Goal: Navigation & Orientation: Find specific page/section

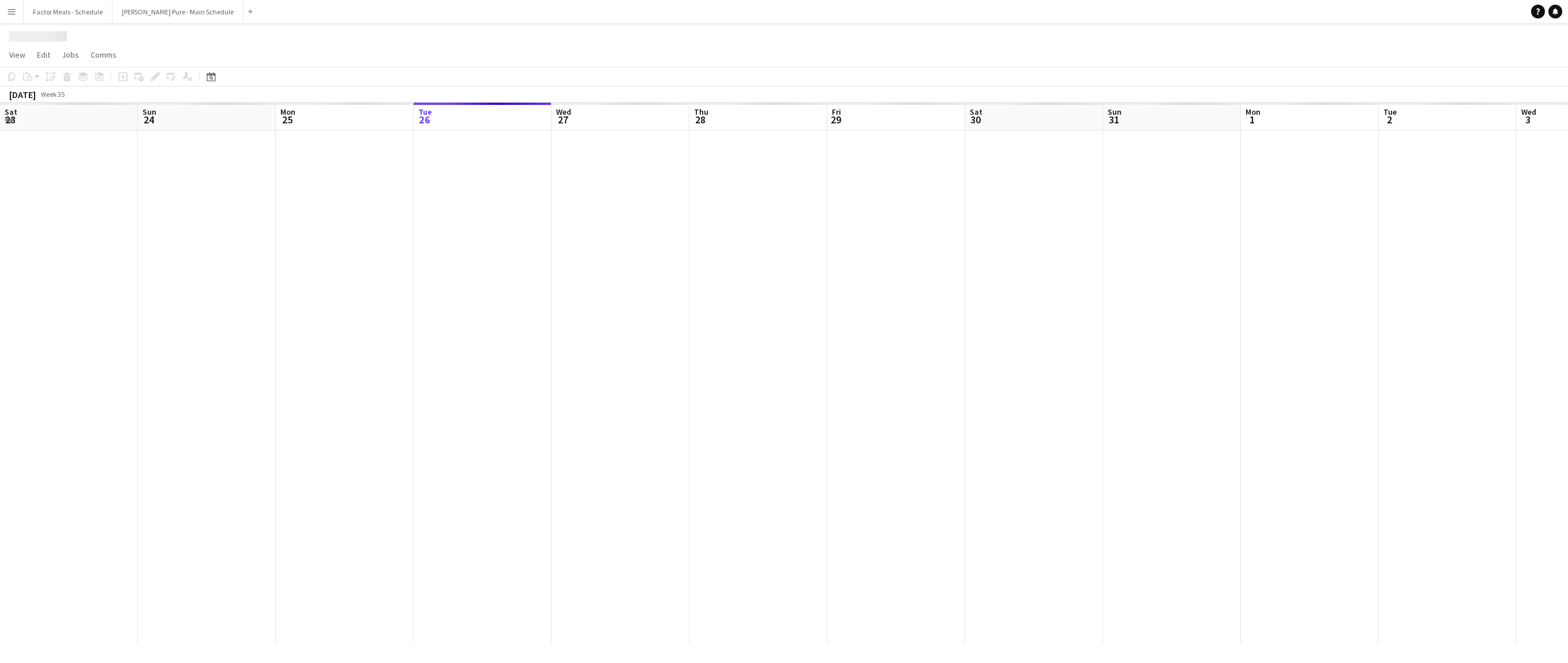
scroll to position [0, 275]
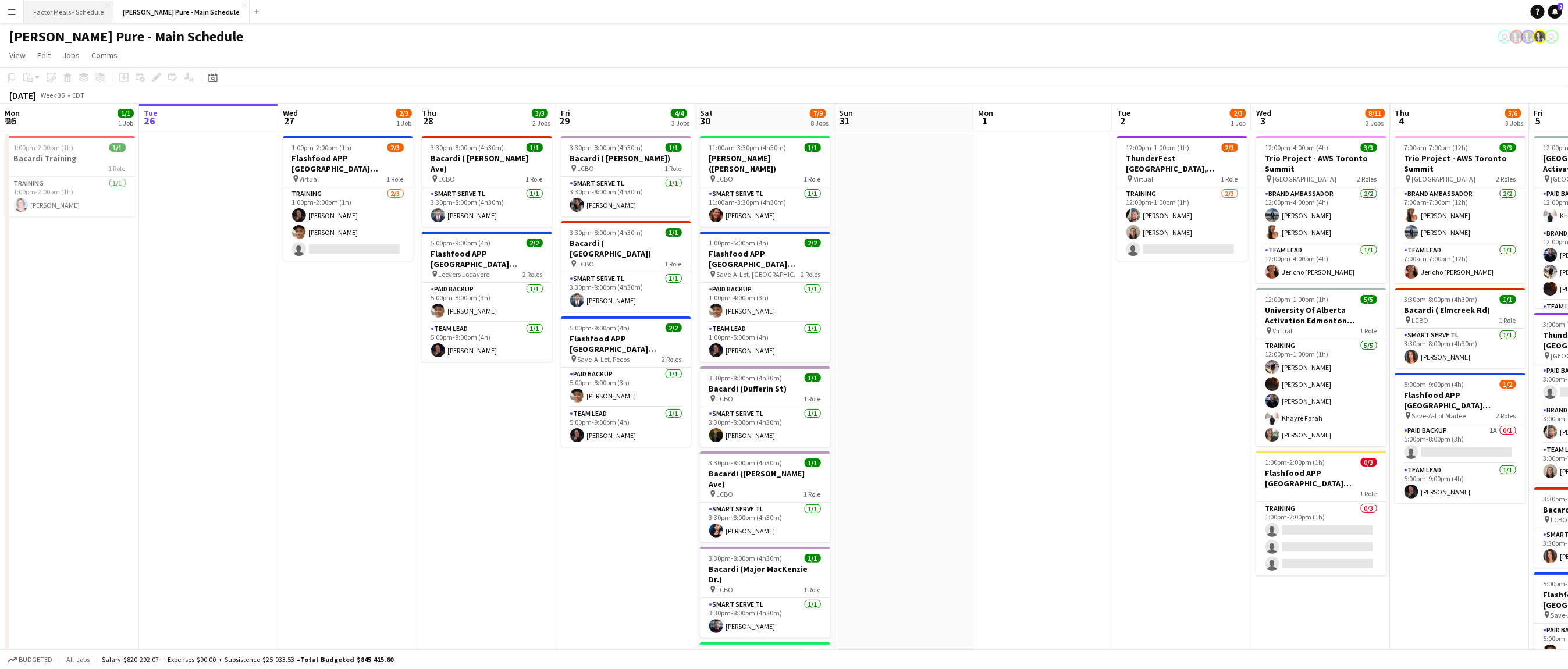
click at [80, 7] on button "Factor Meals - Schedule Close" at bounding box center [68, 12] width 89 height 23
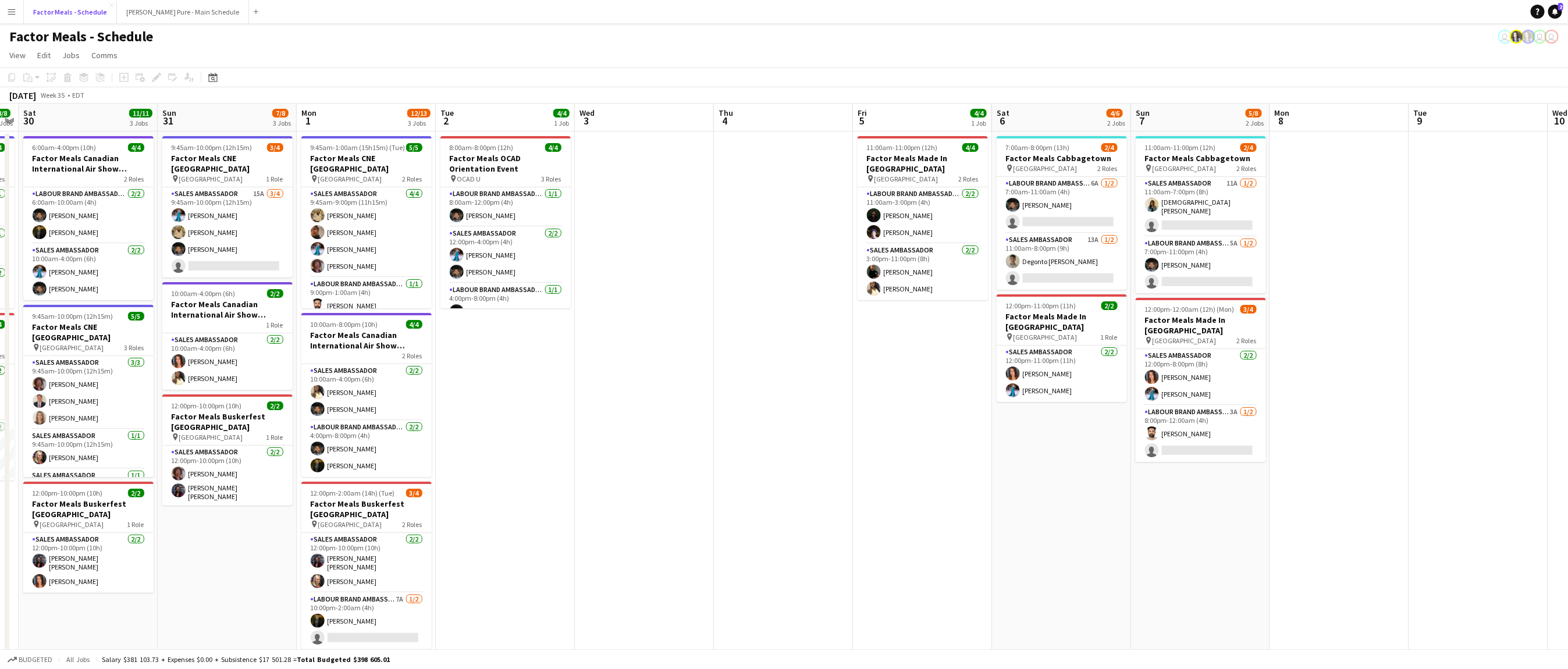
scroll to position [0, 474]
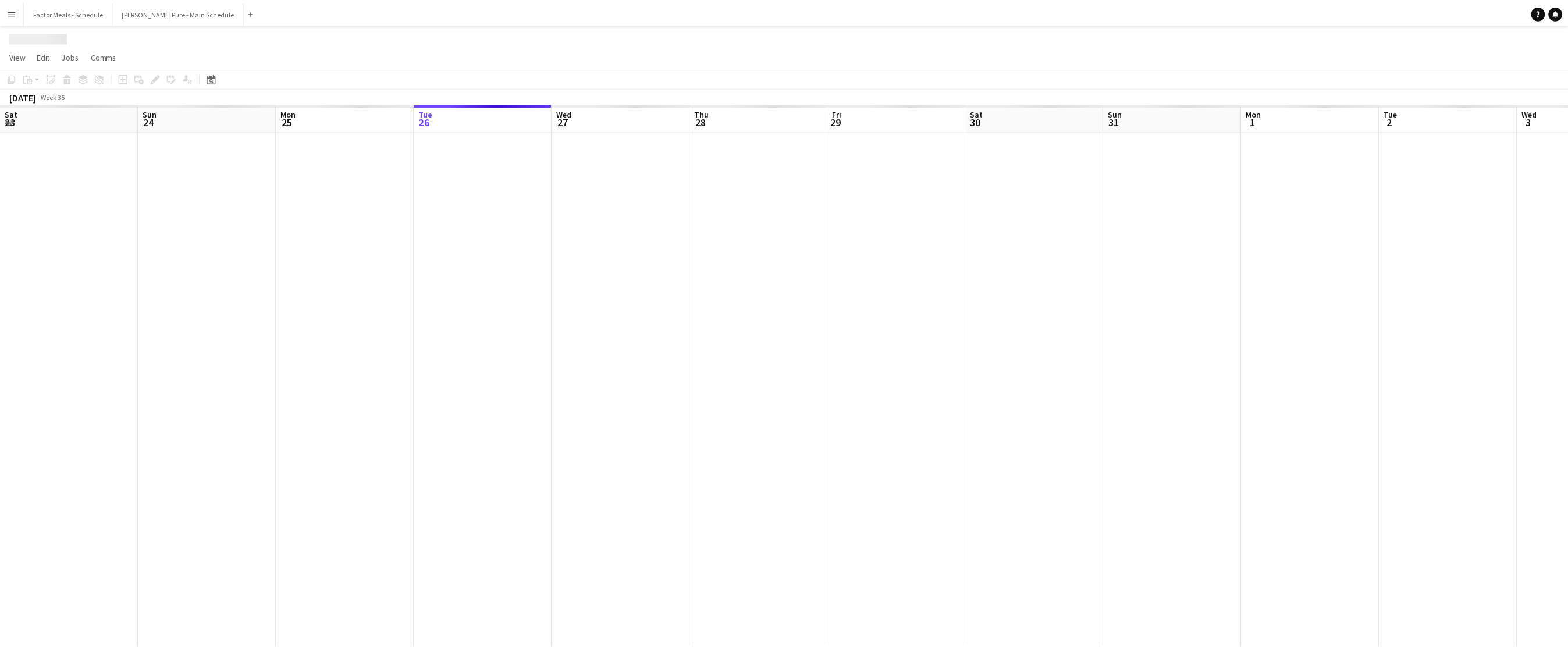
scroll to position [0, 278]
